Goal: Task Accomplishment & Management: Complete application form

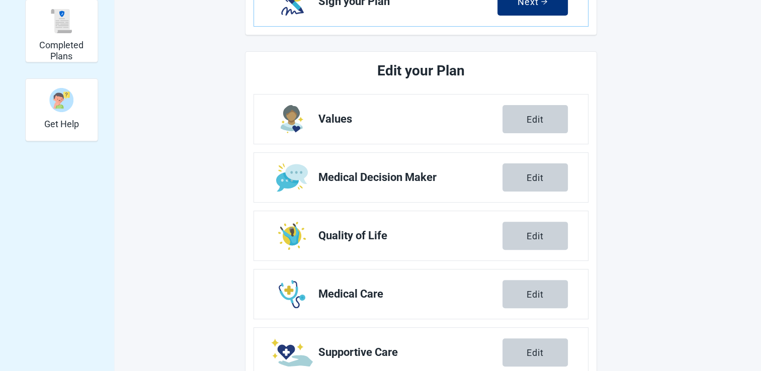
scroll to position [270, 0]
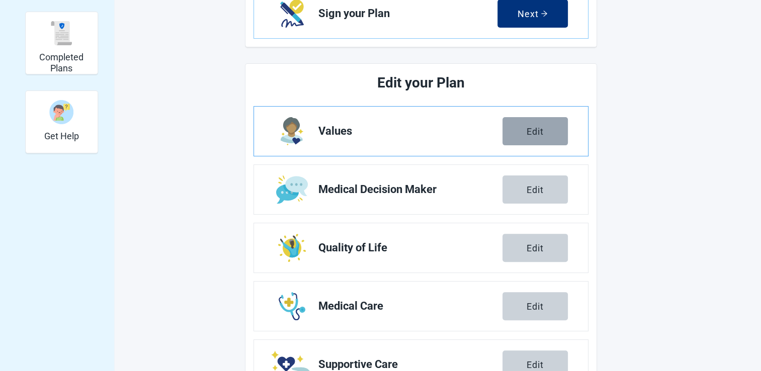
click at [518, 138] on button "Edit" at bounding box center [534, 131] width 65 height 28
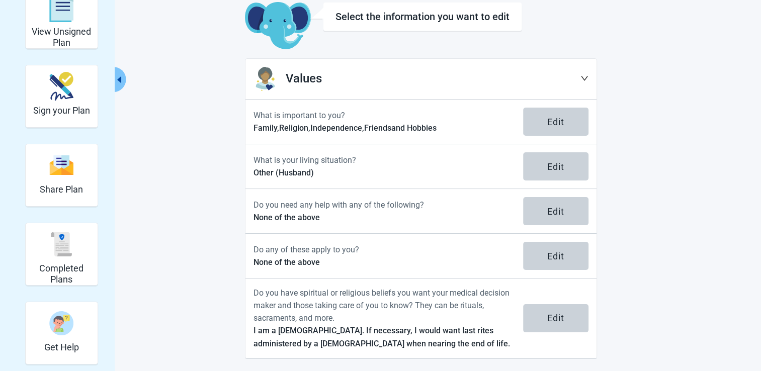
scroll to position [61, 0]
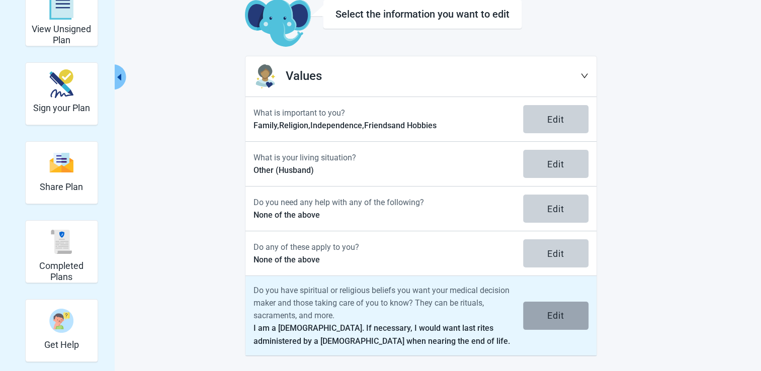
click at [557, 312] on div "Edit" at bounding box center [555, 316] width 17 height 10
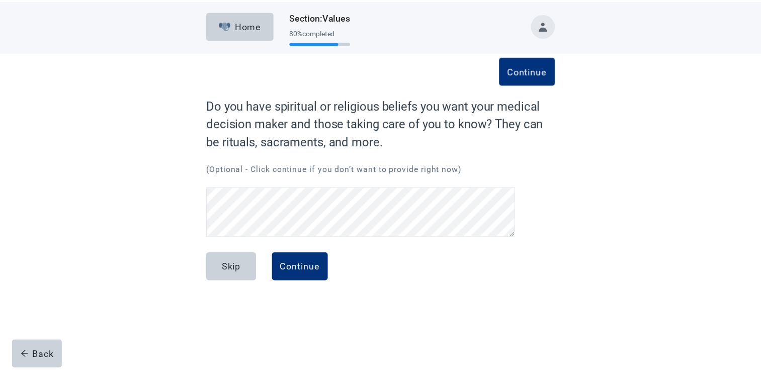
scroll to position [24, 0]
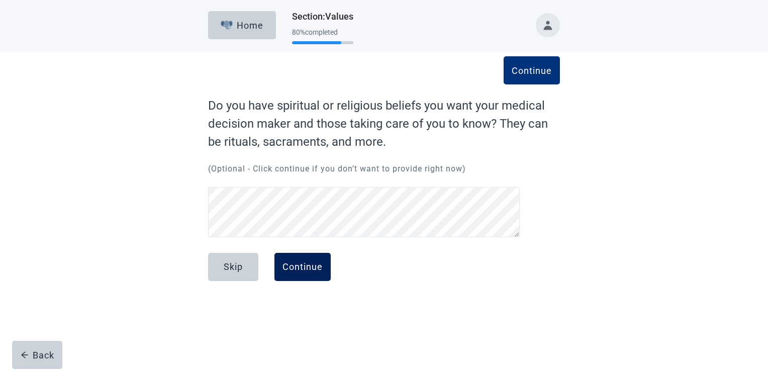
click at [297, 272] on div "Continue" at bounding box center [303, 267] width 40 height 10
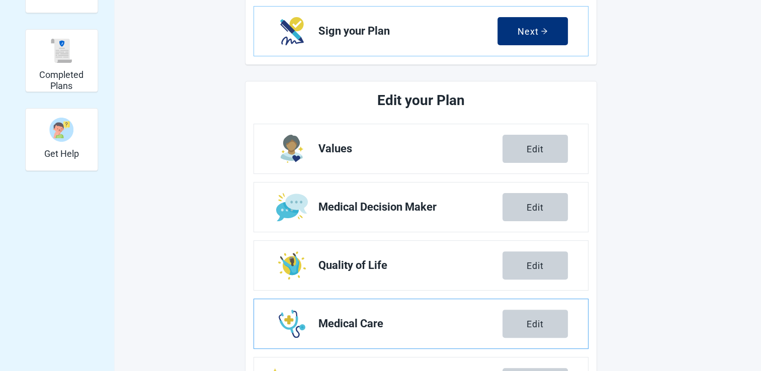
scroll to position [251, 0]
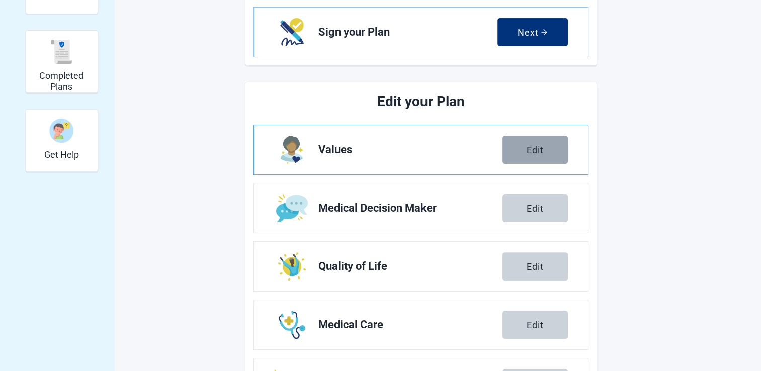
click at [548, 155] on button "Edit" at bounding box center [534, 150] width 65 height 28
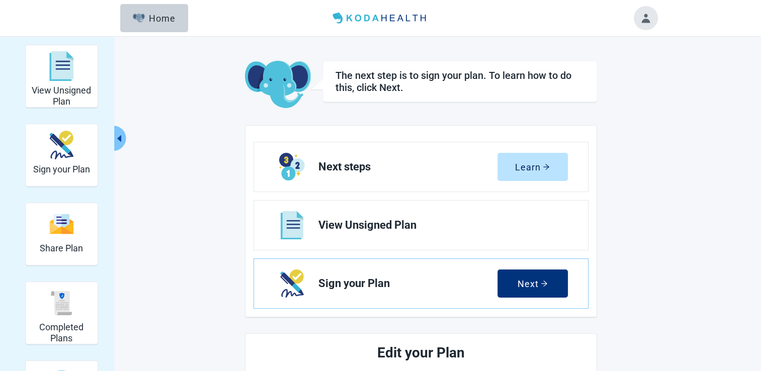
scroll to position [251, 0]
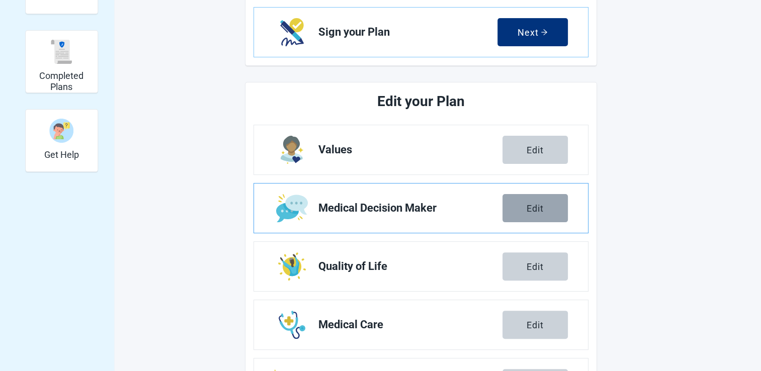
click at [548, 214] on button "Edit" at bounding box center [534, 208] width 65 height 28
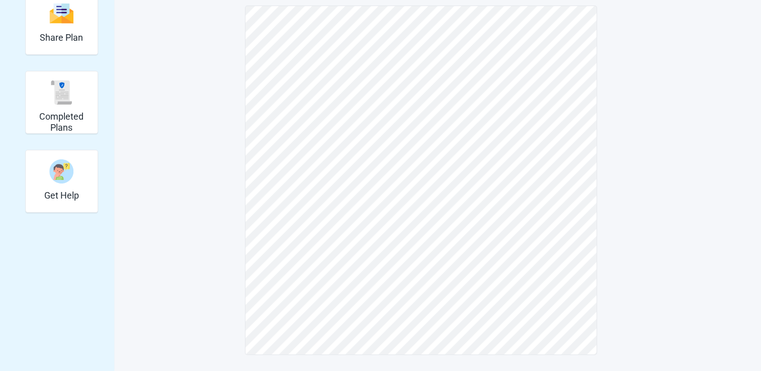
scroll to position [210, 0]
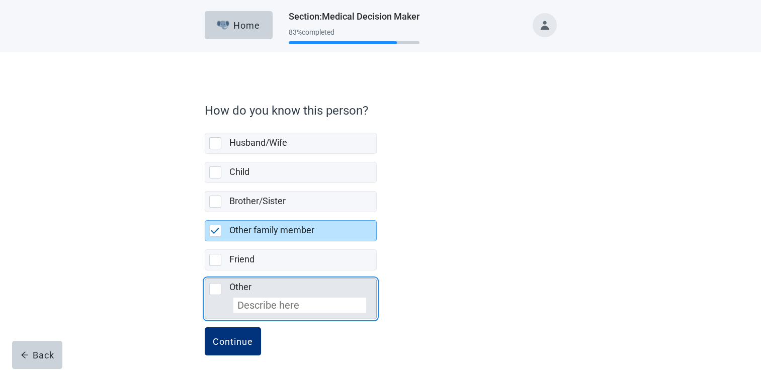
click at [212, 285] on div "Other, checkbox, not selected" at bounding box center [215, 289] width 12 height 12
click at [205, 271] on input "Other" at bounding box center [205, 271] width 1 height 1
checkbox input "true"
checkbox input "false"
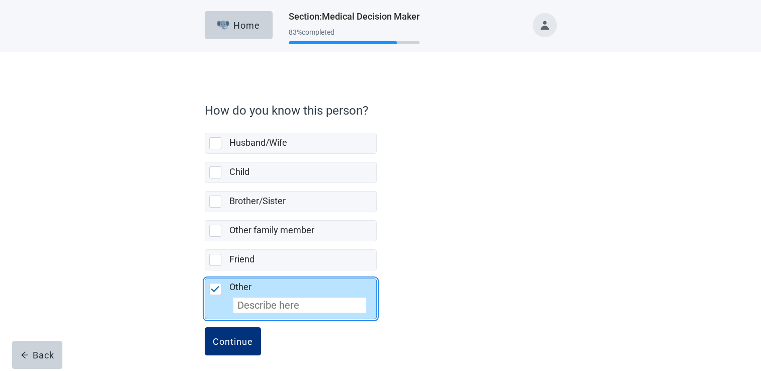
click at [245, 308] on input "Other" at bounding box center [299, 305] width 133 height 15
type input "Neice"
click at [220, 347] on button "Continue" at bounding box center [233, 341] width 56 height 28
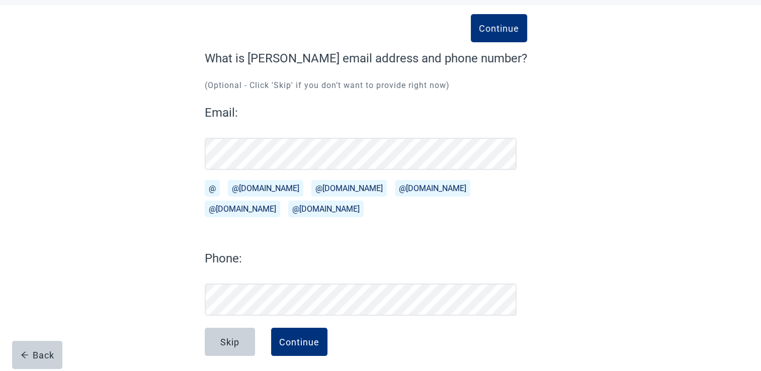
scroll to position [54, 0]
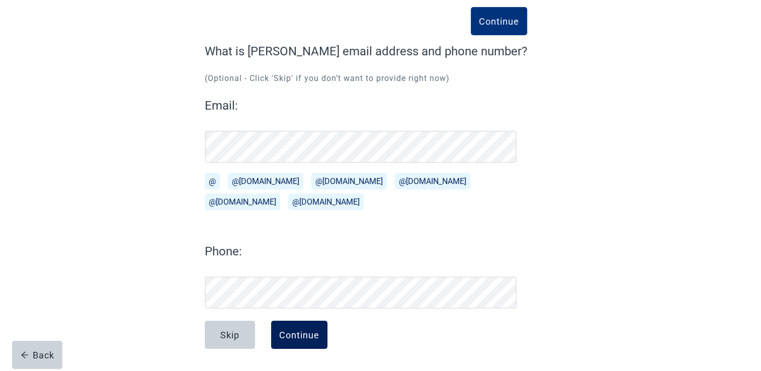
click at [299, 337] on div "Continue" at bounding box center [299, 335] width 40 height 10
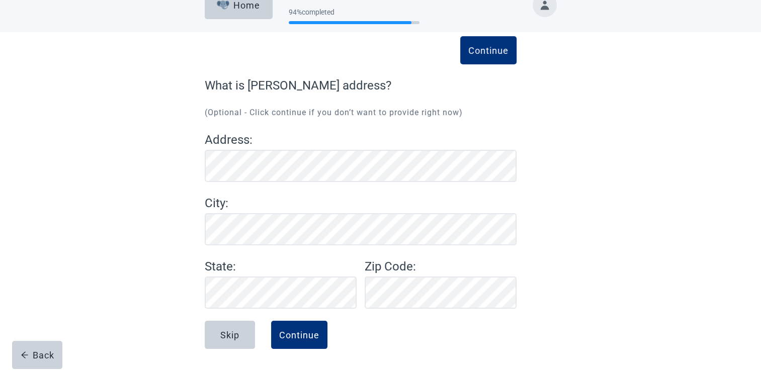
scroll to position [20, 0]
click at [288, 333] on div "Continue" at bounding box center [299, 335] width 40 height 10
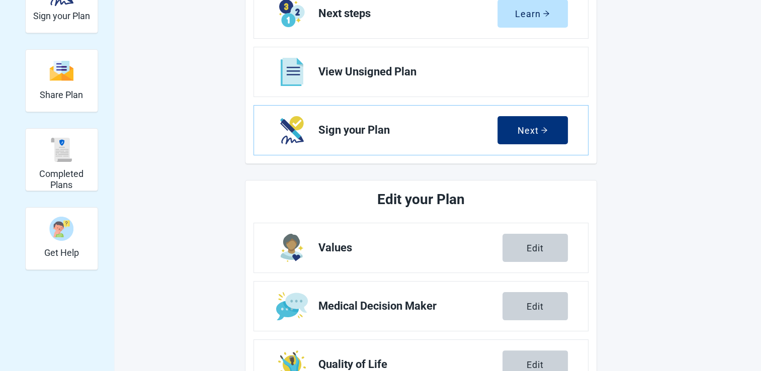
scroll to position [171, 0]
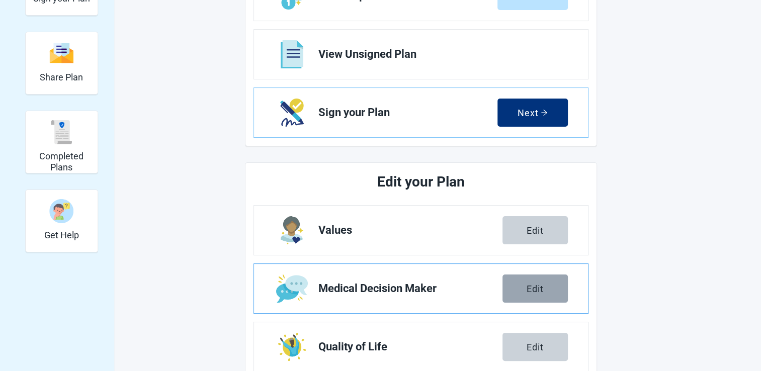
click at [527, 282] on button "Edit" at bounding box center [534, 289] width 65 height 28
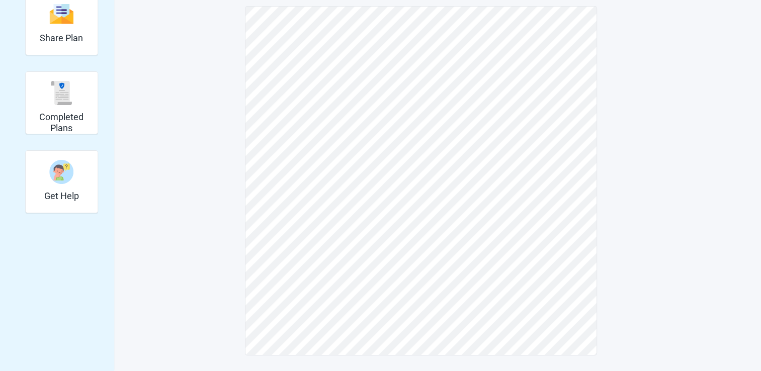
scroll to position [9, 0]
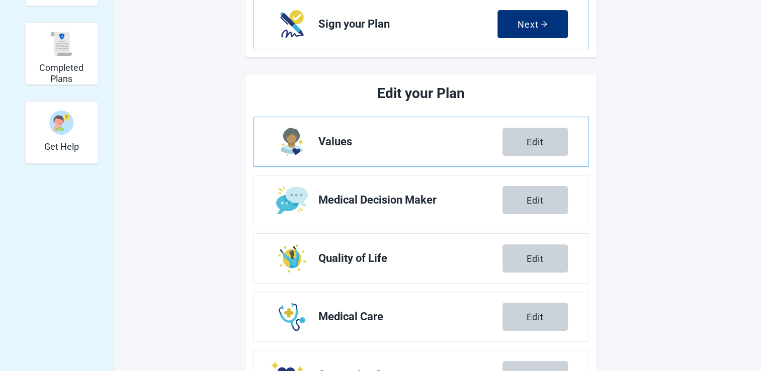
scroll to position [322, 0]
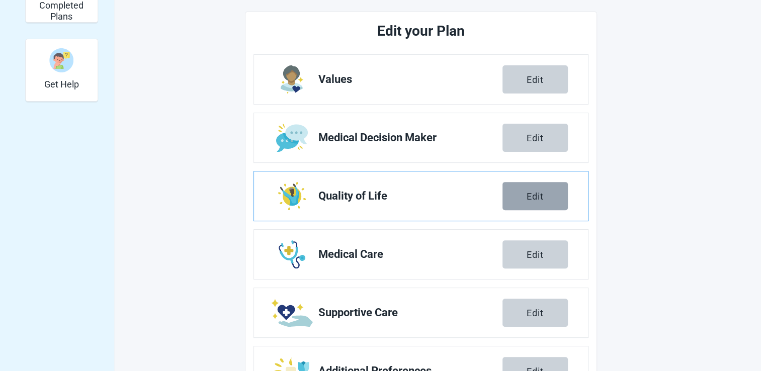
click at [524, 193] on button "Edit" at bounding box center [534, 196] width 65 height 28
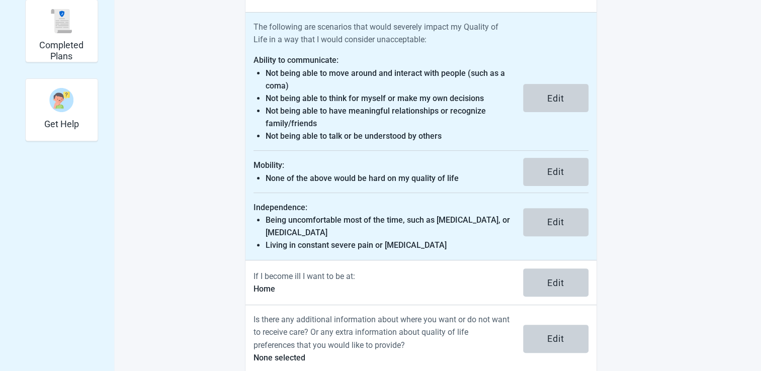
scroll to position [298, 0]
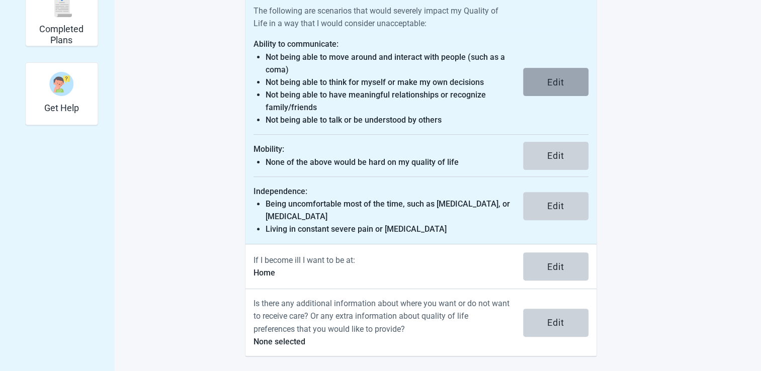
click at [543, 78] on button "Edit" at bounding box center [555, 82] width 65 height 28
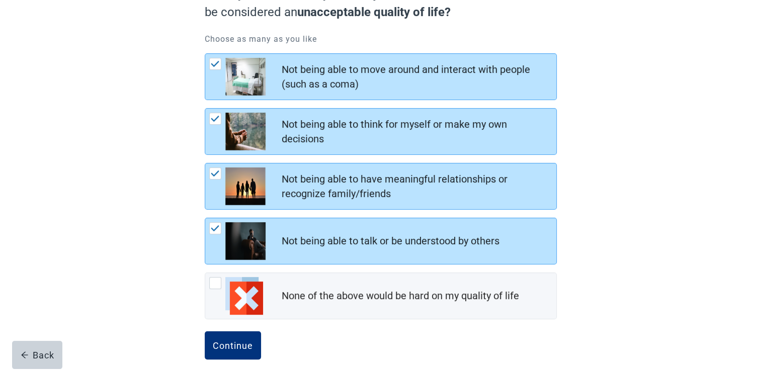
scroll to position [126, 0]
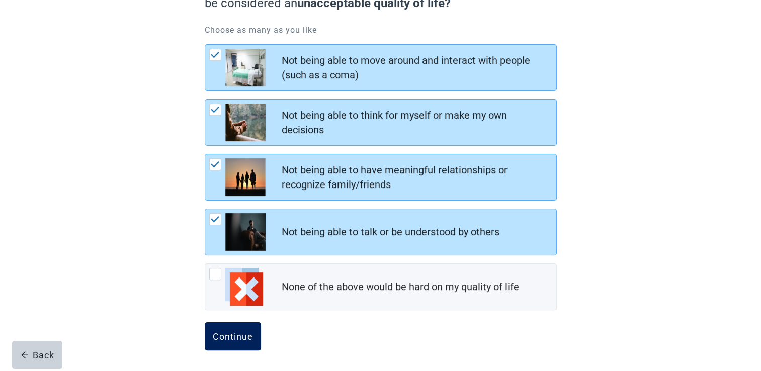
click at [219, 328] on button "Continue" at bounding box center [233, 336] width 56 height 28
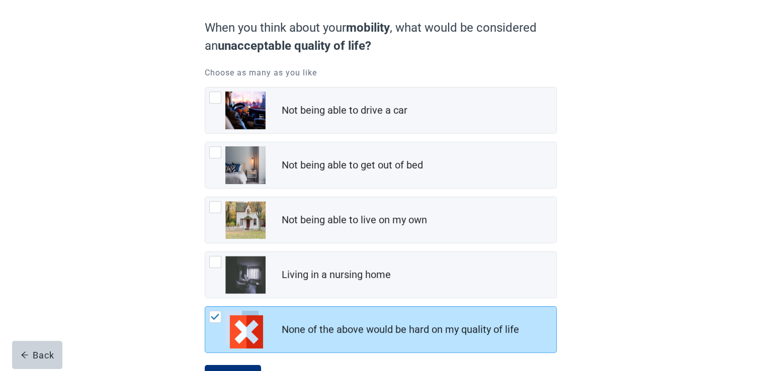
scroll to position [126, 0]
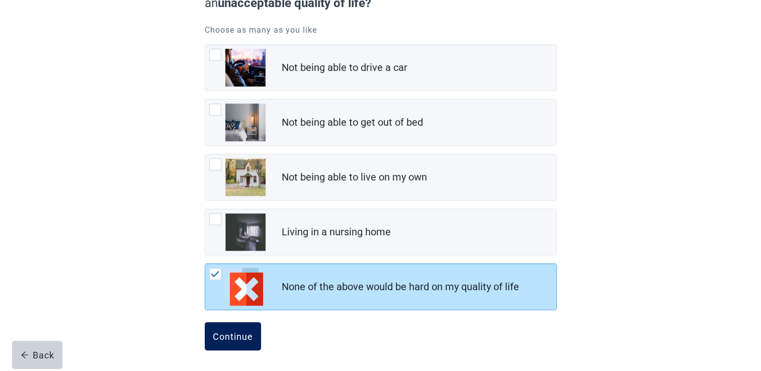
click at [217, 327] on button "Continue" at bounding box center [233, 336] width 56 height 28
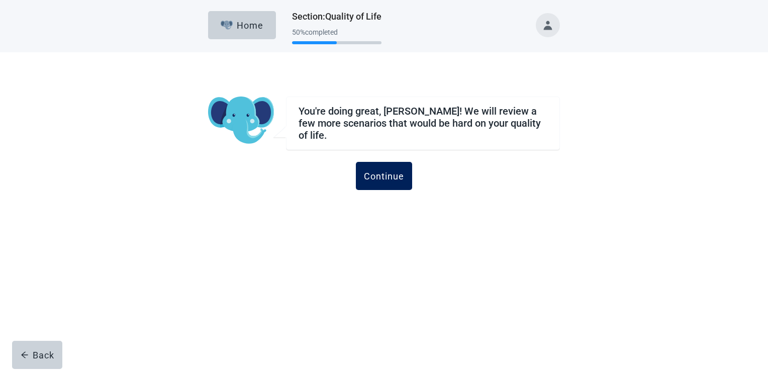
click at [380, 171] on div "Continue" at bounding box center [384, 176] width 40 height 10
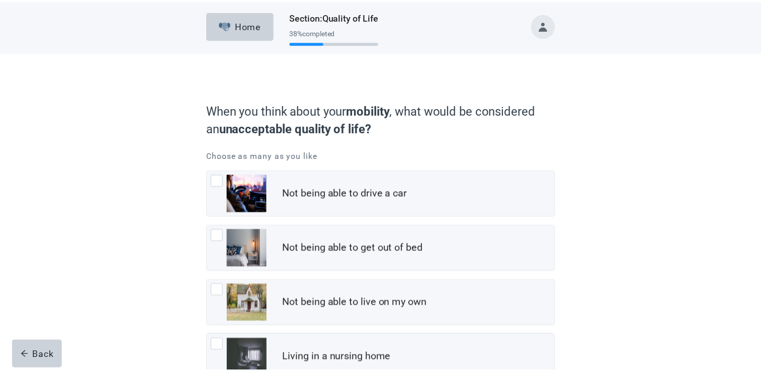
scroll to position [126, 0]
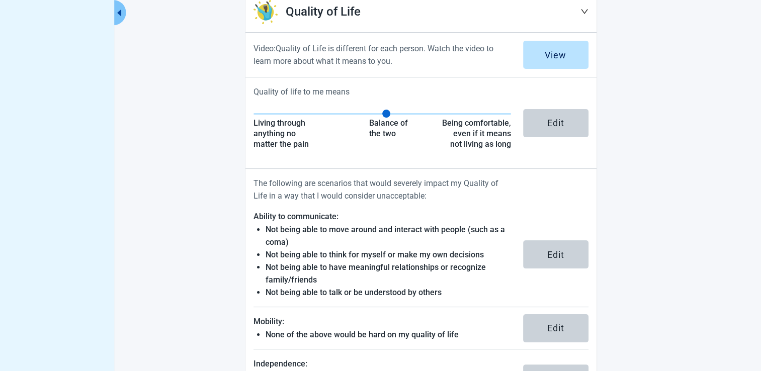
scroll to position [298, 0]
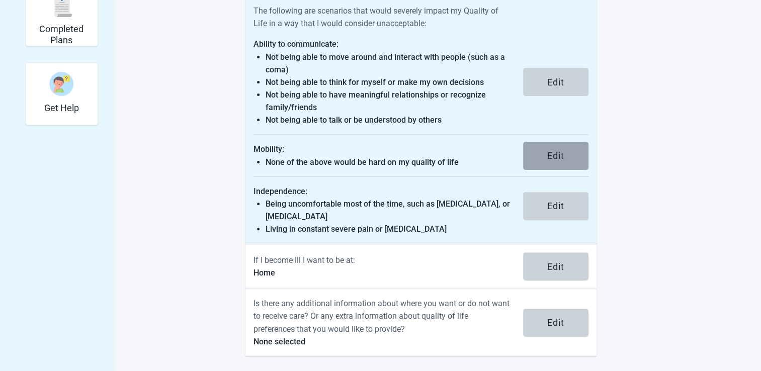
click at [532, 153] on button "Edit" at bounding box center [555, 156] width 65 height 28
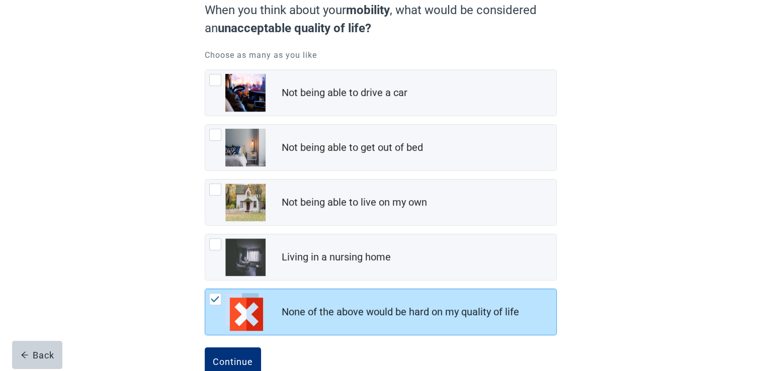
scroll to position [126, 0]
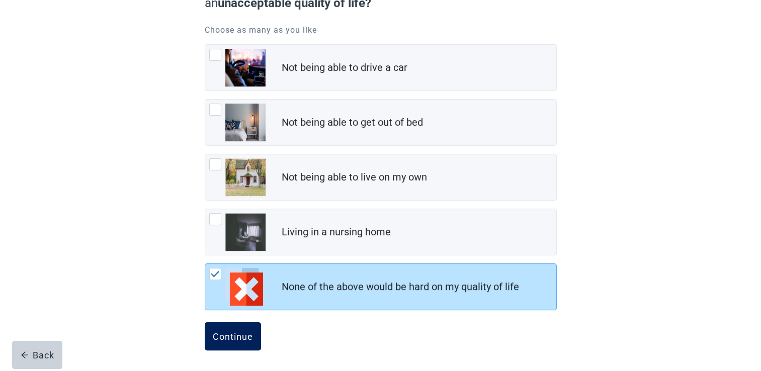
click at [234, 337] on div "Continue" at bounding box center [233, 336] width 40 height 10
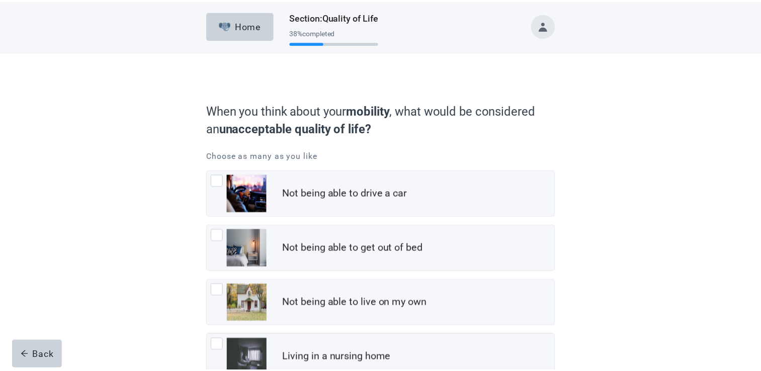
scroll to position [126, 0]
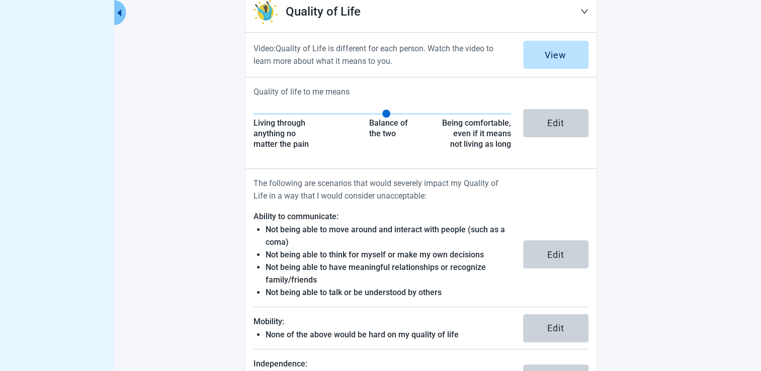
scroll to position [298, 0]
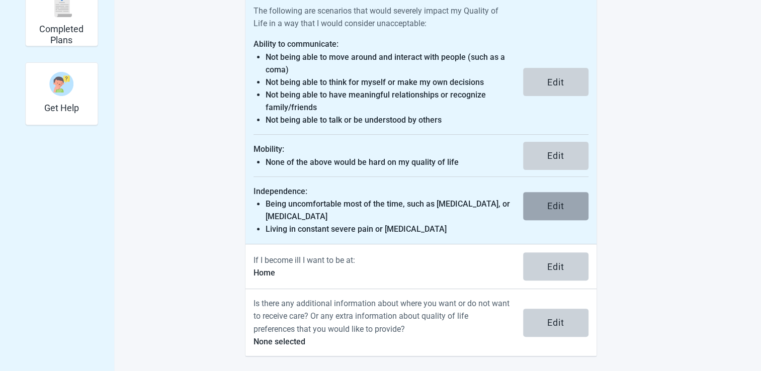
click at [549, 209] on div "Edit" at bounding box center [555, 206] width 17 height 10
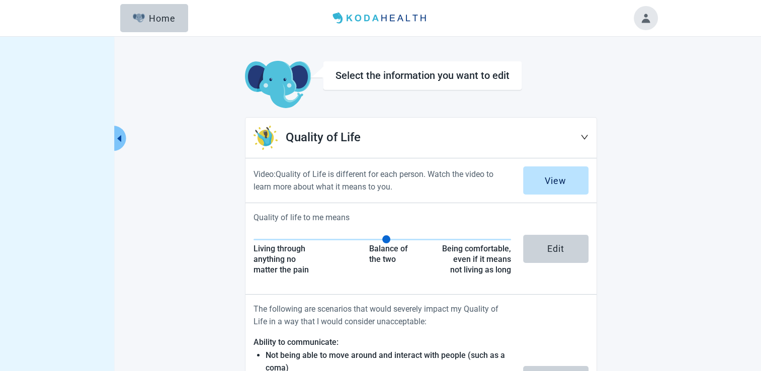
scroll to position [298, 0]
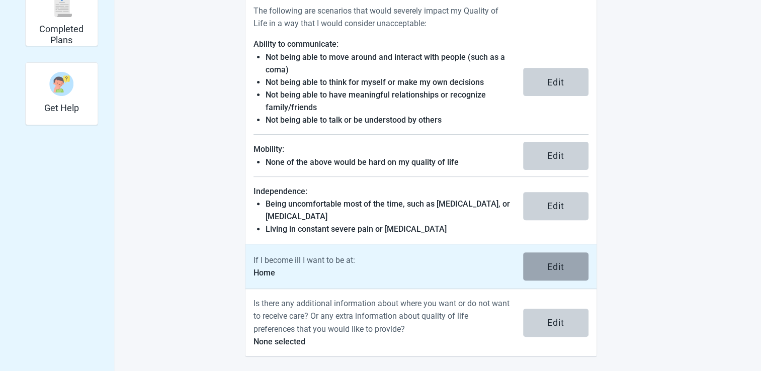
click at [532, 270] on button "Edit" at bounding box center [555, 266] width 65 height 28
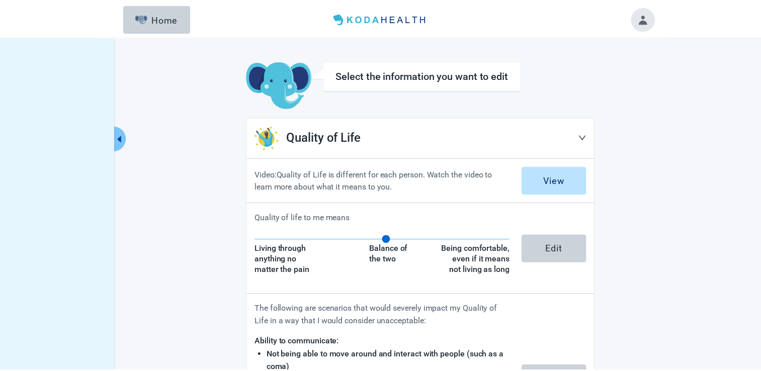
scroll to position [298, 0]
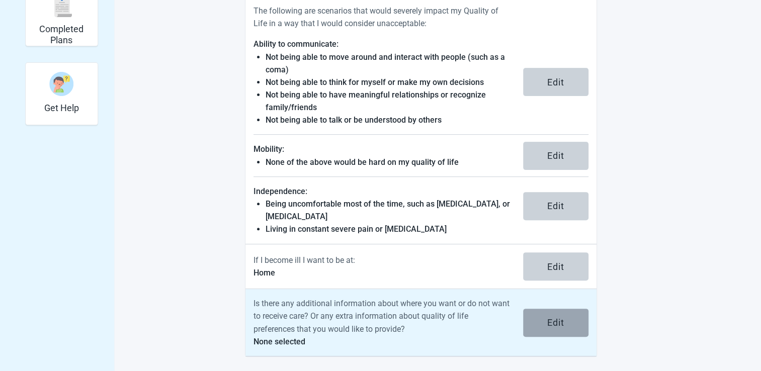
click at [542, 324] on button "Edit" at bounding box center [555, 323] width 65 height 28
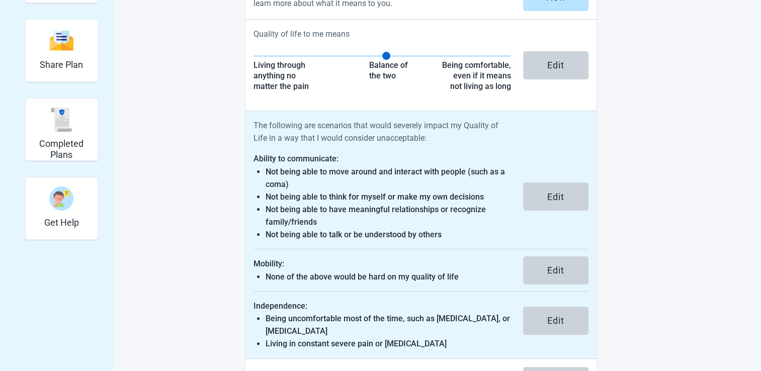
scroll to position [97, 0]
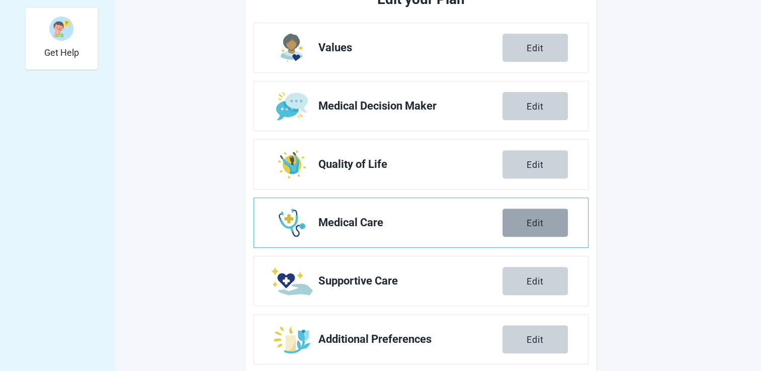
scroll to position [371, 0]
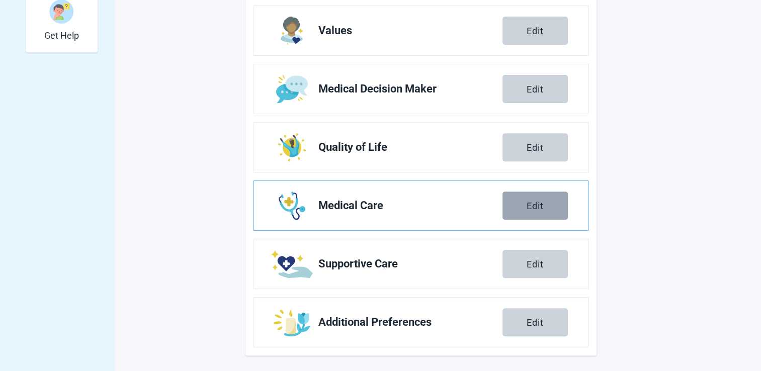
click at [541, 206] on div "Edit" at bounding box center [534, 206] width 17 height 10
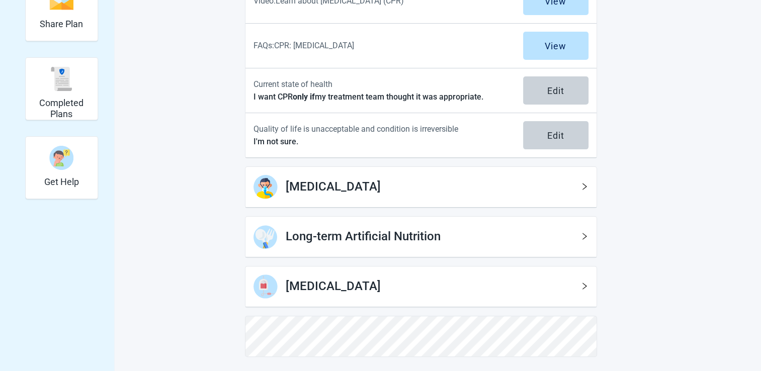
scroll to position [73, 0]
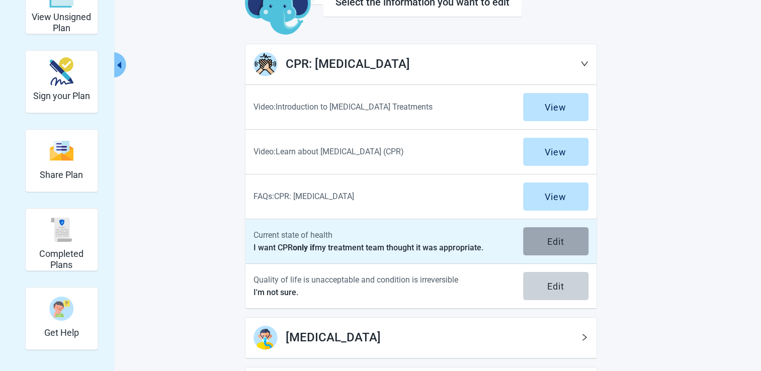
click at [561, 245] on button "Edit" at bounding box center [555, 241] width 65 height 28
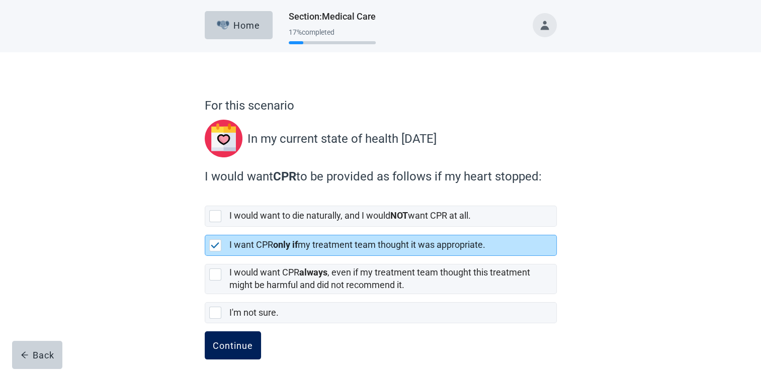
click at [213, 340] on div "Continue" at bounding box center [233, 345] width 40 height 10
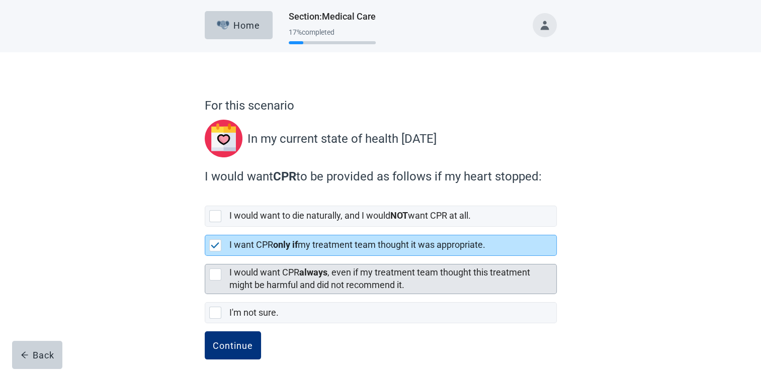
click at [217, 276] on div "[object Object], checkbox, not selected" at bounding box center [215, 275] width 12 height 12
click at [205, 256] on input "I would want CPR always , even if my treatment team thought this treatment migh…" at bounding box center [205, 256] width 1 height 1
checkbox input "true"
checkbox input "false"
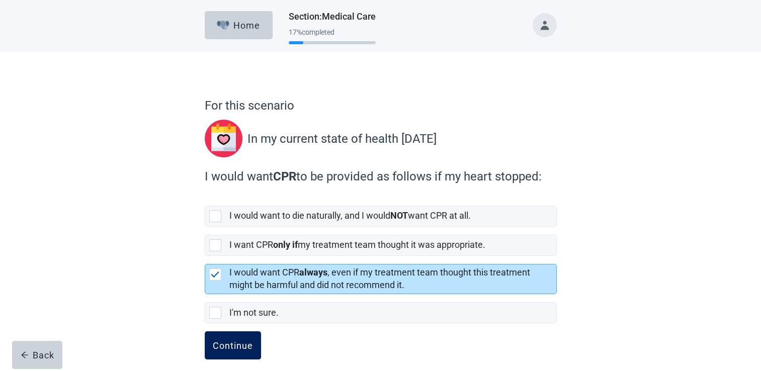
click at [219, 345] on div "Continue" at bounding box center [233, 345] width 40 height 10
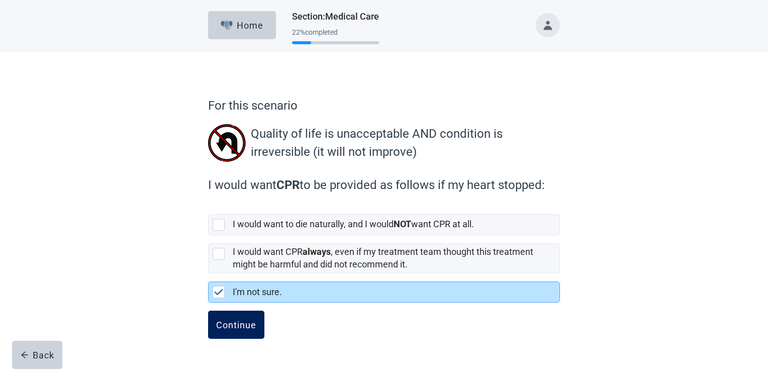
click at [222, 320] on div "Continue" at bounding box center [236, 325] width 40 height 10
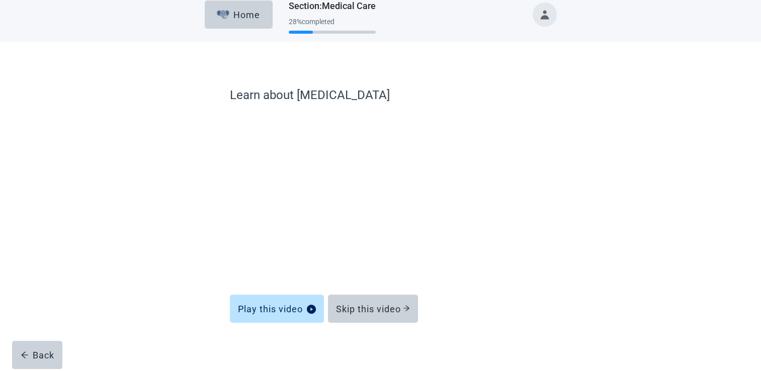
scroll to position [16, 0]
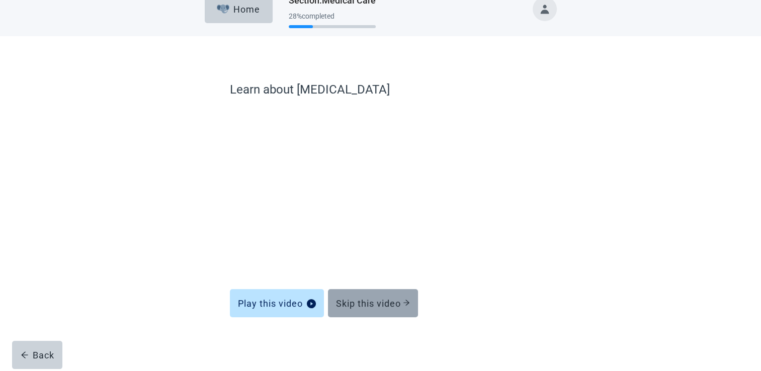
click at [341, 303] on div "Skip this video" at bounding box center [373, 303] width 74 height 10
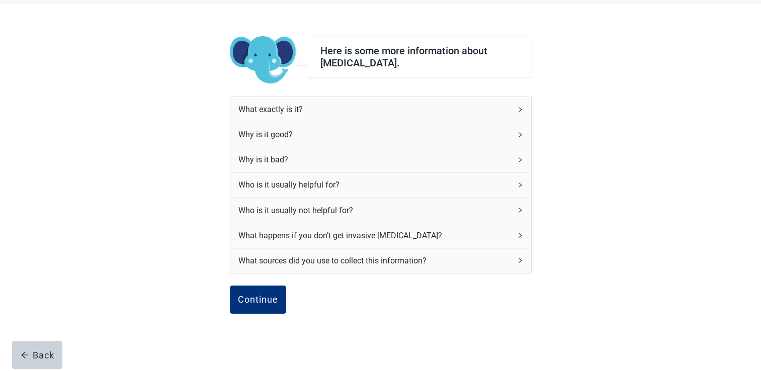
scroll to position [82, 0]
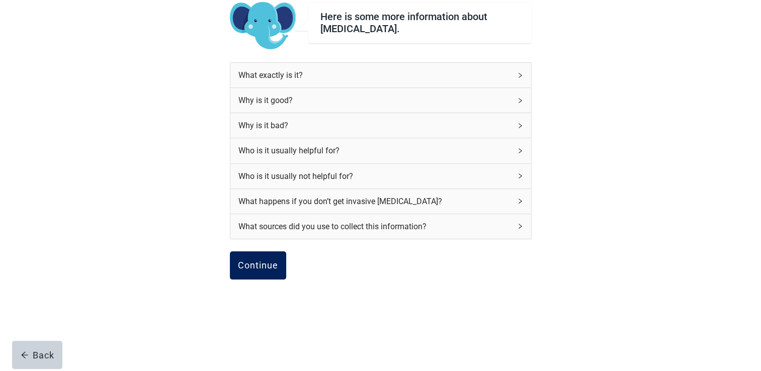
click at [261, 273] on button "Continue" at bounding box center [258, 265] width 56 height 28
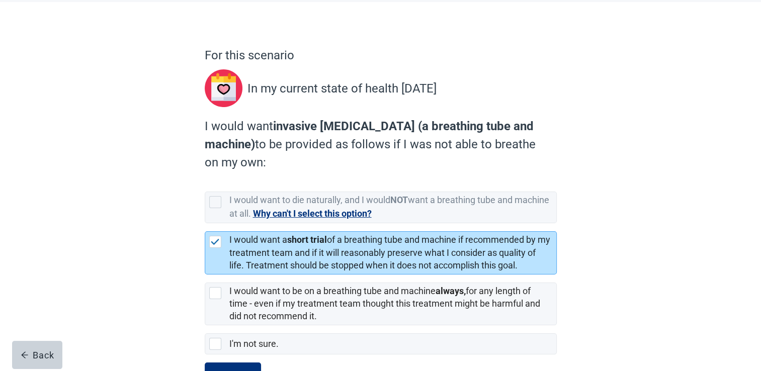
scroll to position [91, 0]
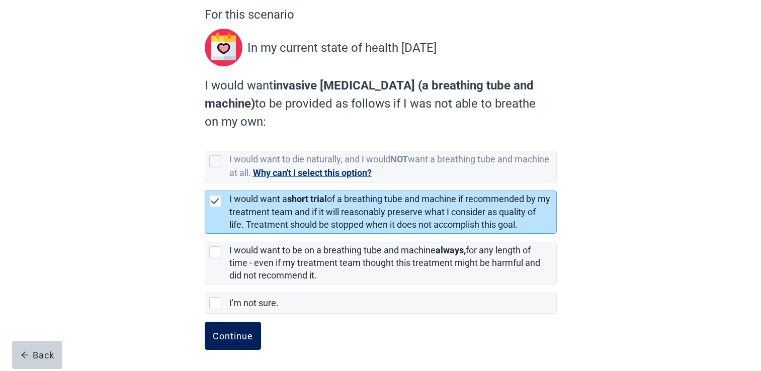
click at [223, 331] on div "Continue" at bounding box center [233, 336] width 40 height 10
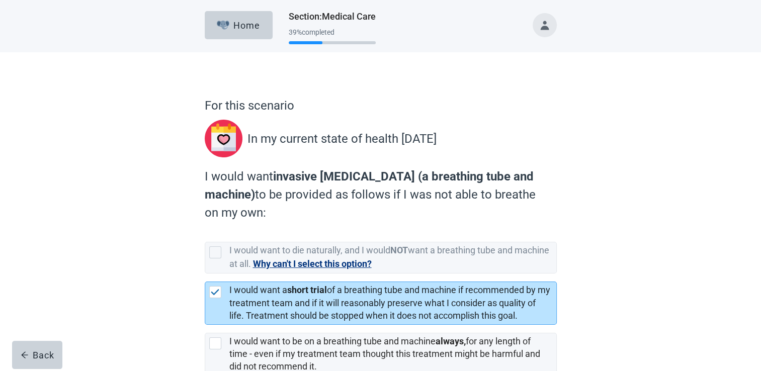
scroll to position [91, 0]
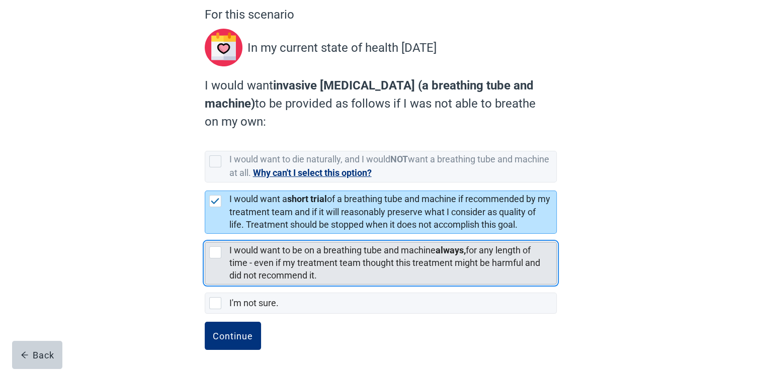
click at [216, 253] on div "[object Object], checkbox, not selected" at bounding box center [215, 252] width 12 height 12
click at [205, 234] on input "I would want to be on a breathing tube and machine always, for any length of ti…" at bounding box center [205, 234] width 1 height 1
checkbox input "true"
checkbox input "false"
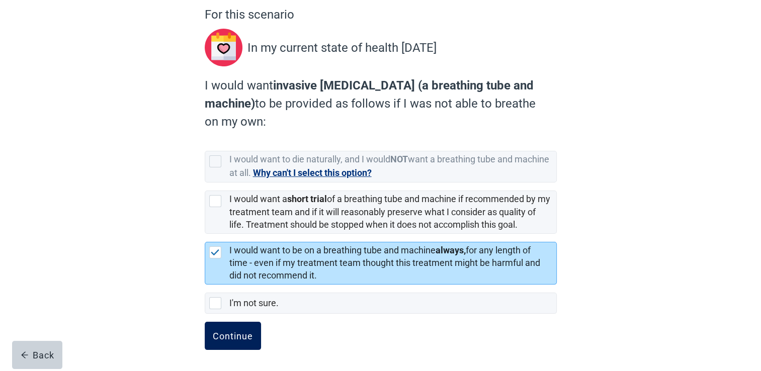
click at [223, 331] on div "Continue" at bounding box center [233, 336] width 40 height 10
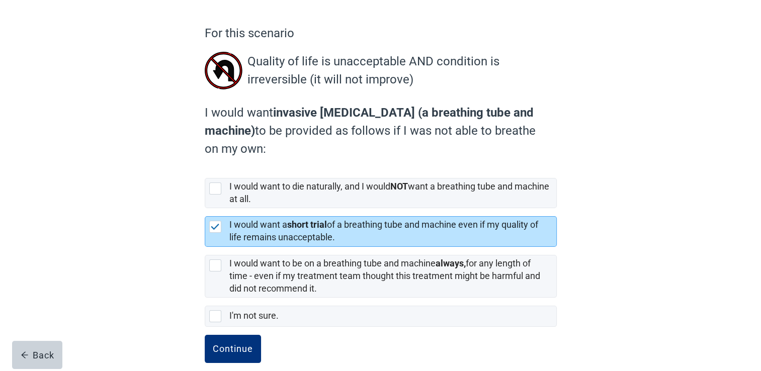
scroll to position [85, 0]
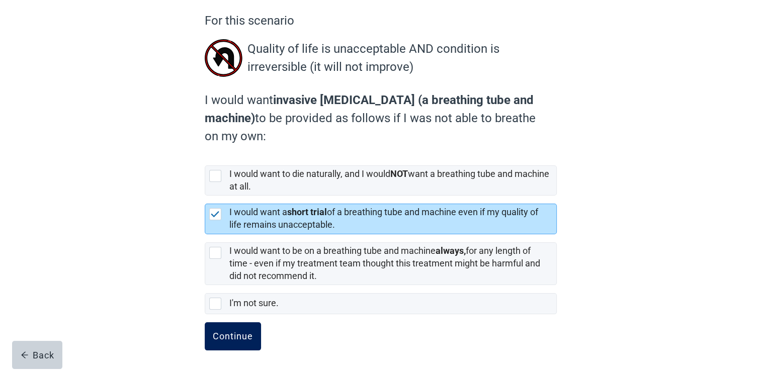
click at [214, 337] on div "Continue" at bounding box center [233, 336] width 40 height 10
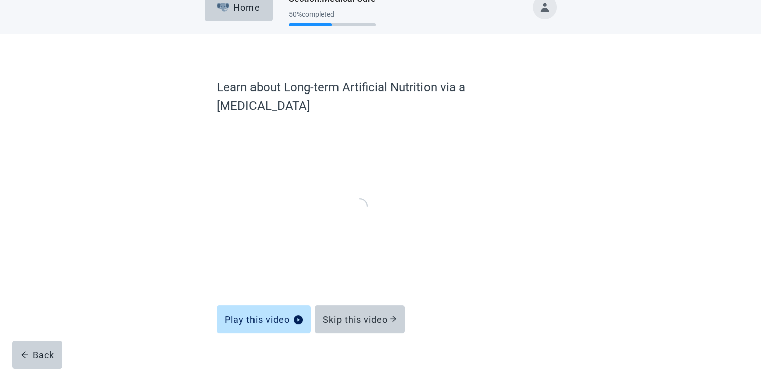
scroll to position [16, 0]
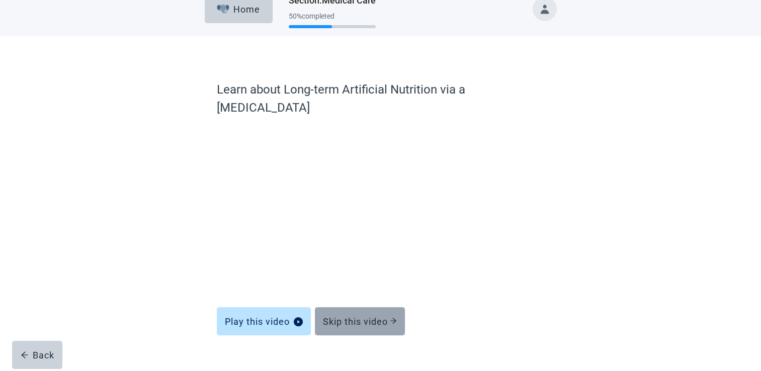
click at [370, 316] on div "Skip this video" at bounding box center [360, 321] width 74 height 10
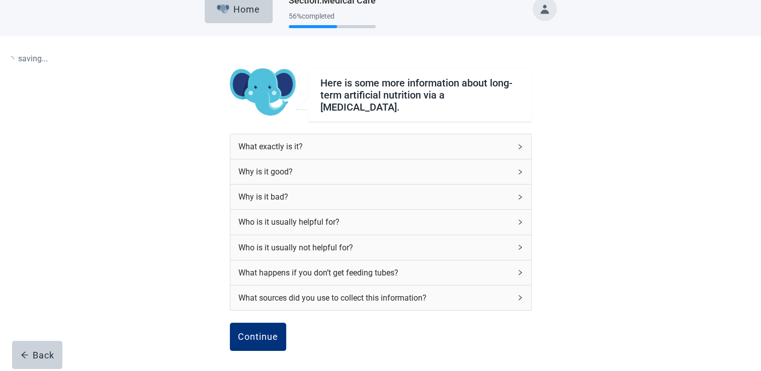
click at [370, 303] on div "What sources did you use to collect this information?" at bounding box center [380, 298] width 301 height 25
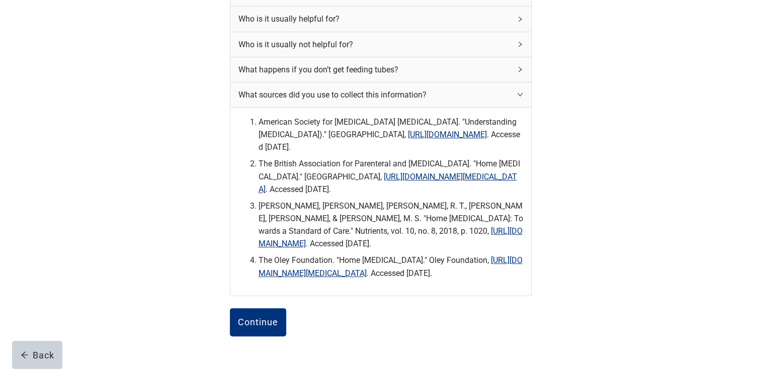
scroll to position [268, 0]
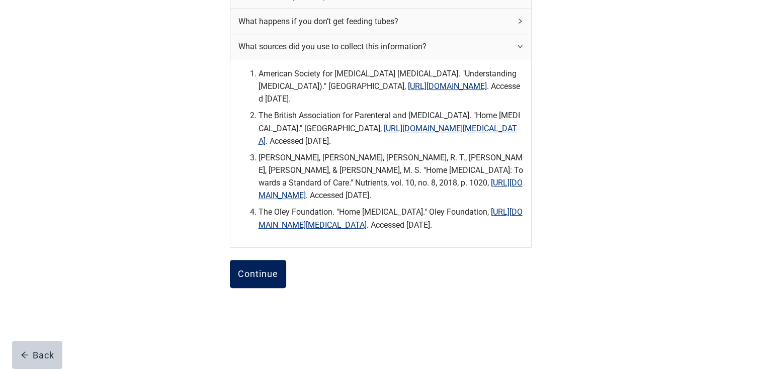
click at [249, 279] on div "Continue" at bounding box center [258, 274] width 40 height 10
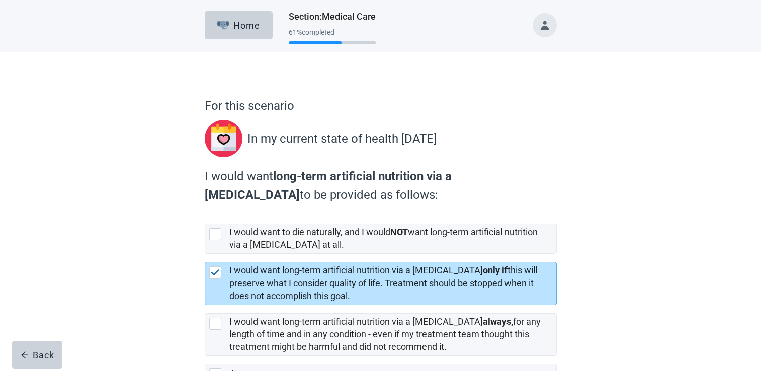
scroll to position [50, 0]
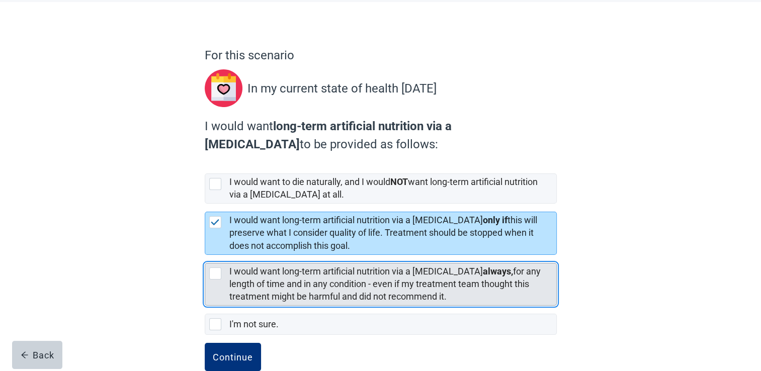
click at [214, 275] on div "[object Object], checkbox, not selected" at bounding box center [215, 274] width 12 height 12
click at [205, 255] on input "I would want long-term artificial nutrition via a [MEDICAL_DATA] always, for an…" at bounding box center [205, 255] width 1 height 1
checkbox input "true"
checkbox input "false"
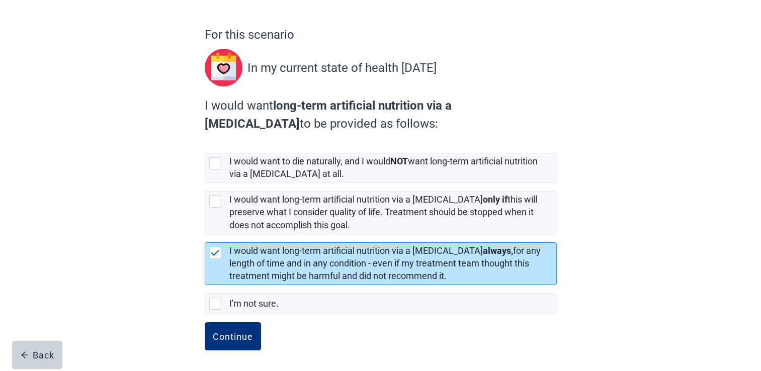
scroll to position [71, 0]
click at [222, 327] on button "Continue" at bounding box center [233, 336] width 56 height 28
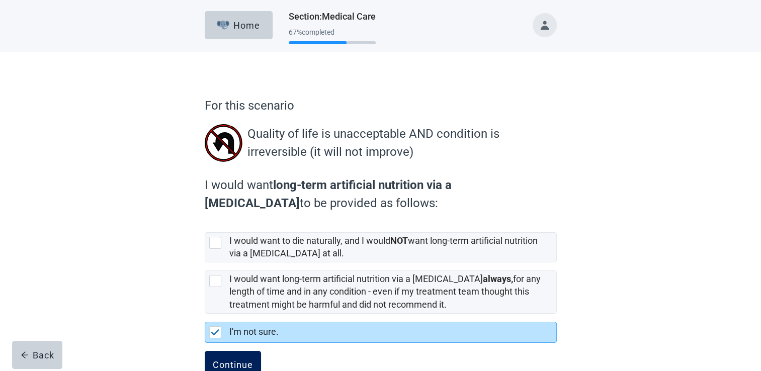
click at [230, 361] on div "Continue" at bounding box center [233, 365] width 40 height 10
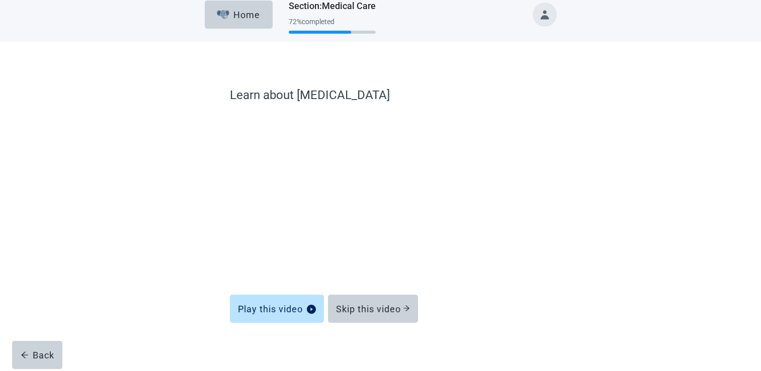
scroll to position [16, 0]
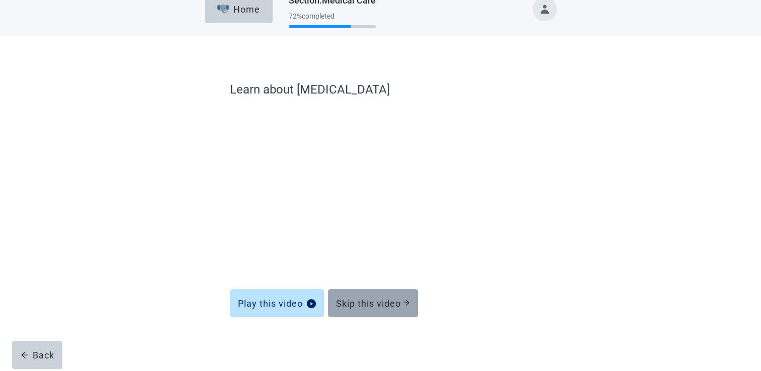
click at [381, 295] on button "Skip this video" at bounding box center [373, 303] width 90 height 28
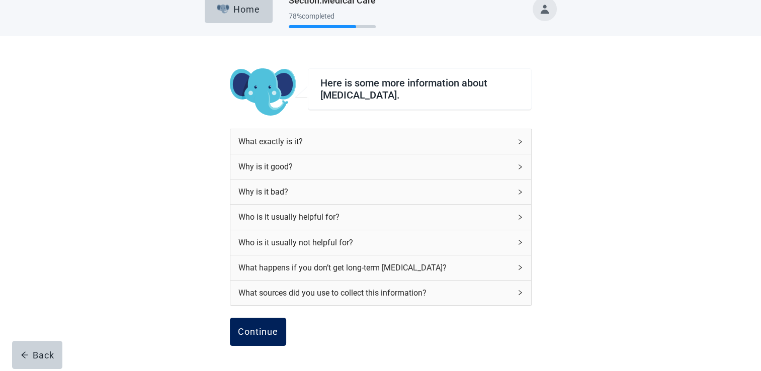
click at [257, 335] on div "Continue" at bounding box center [258, 332] width 40 height 10
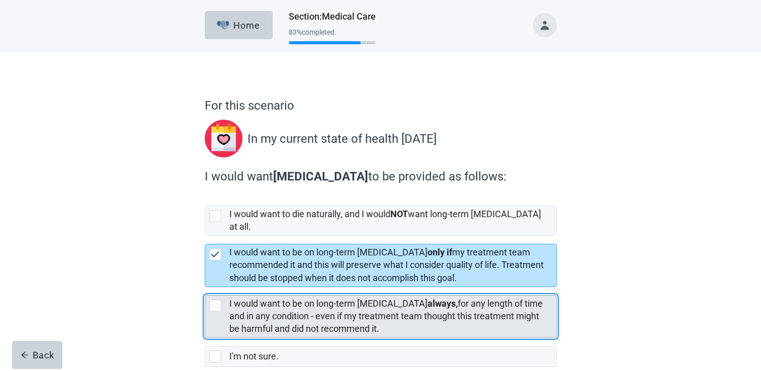
click at [212, 300] on div "[object Object], checkbox, not selected" at bounding box center [215, 306] width 12 height 12
click at [205, 288] on input "I would want to be on long-term [MEDICAL_DATA] always, for any length of time a…" at bounding box center [205, 287] width 1 height 1
checkbox input "true"
checkbox input "false"
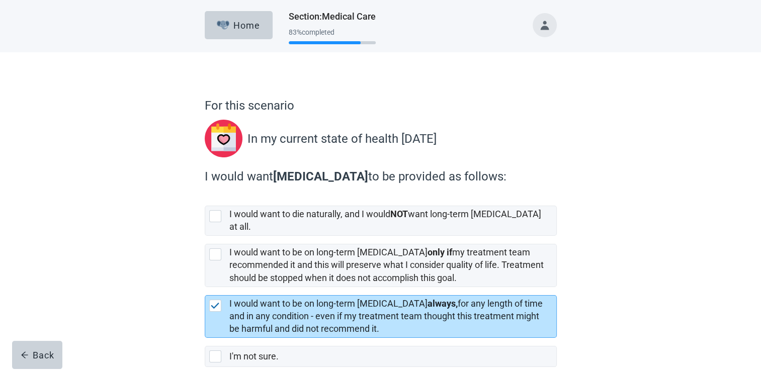
scroll to position [44, 0]
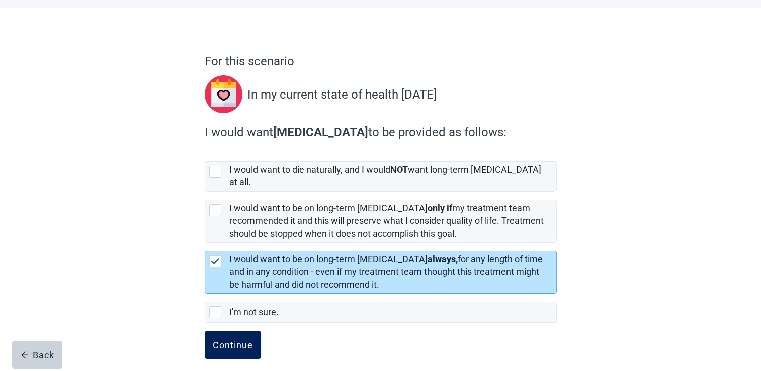
click at [223, 340] on div "Continue" at bounding box center [233, 345] width 40 height 10
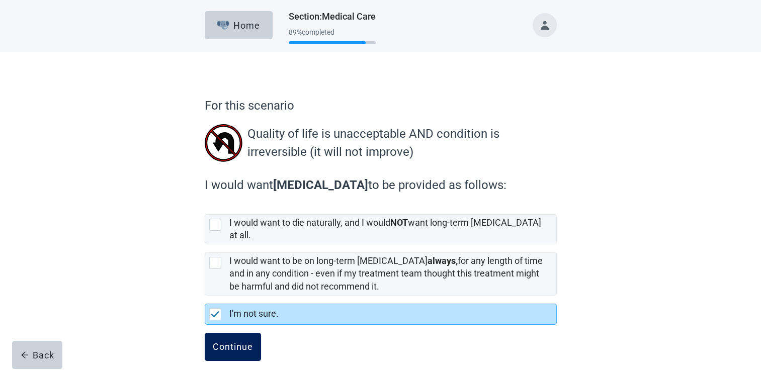
click at [246, 342] on button "Continue" at bounding box center [233, 347] width 56 height 28
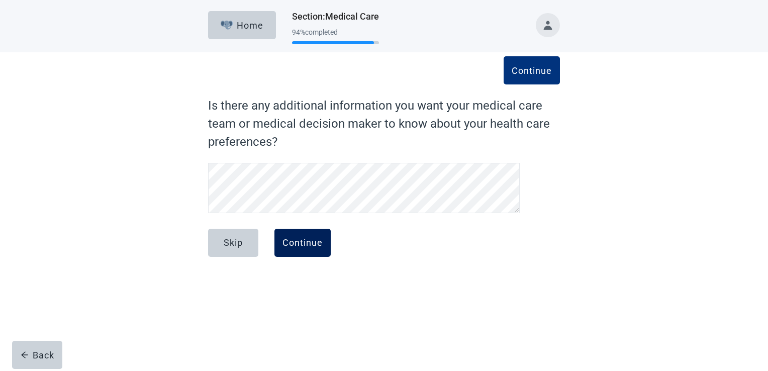
click at [293, 239] on div "Continue" at bounding box center [303, 243] width 40 height 10
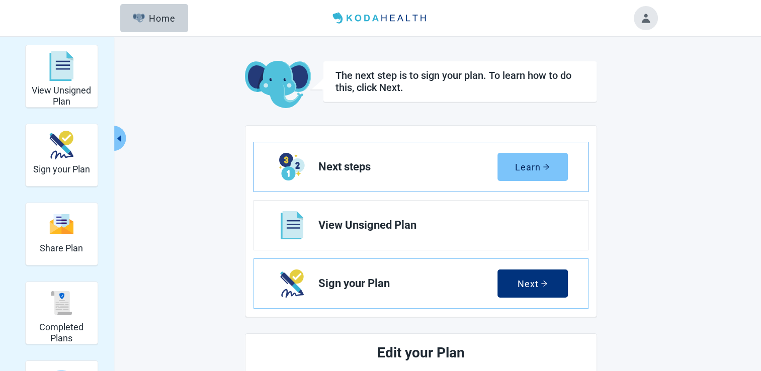
click at [536, 164] on div "Learn" at bounding box center [532, 167] width 35 height 10
